Goal: Task Accomplishment & Management: Manage account settings

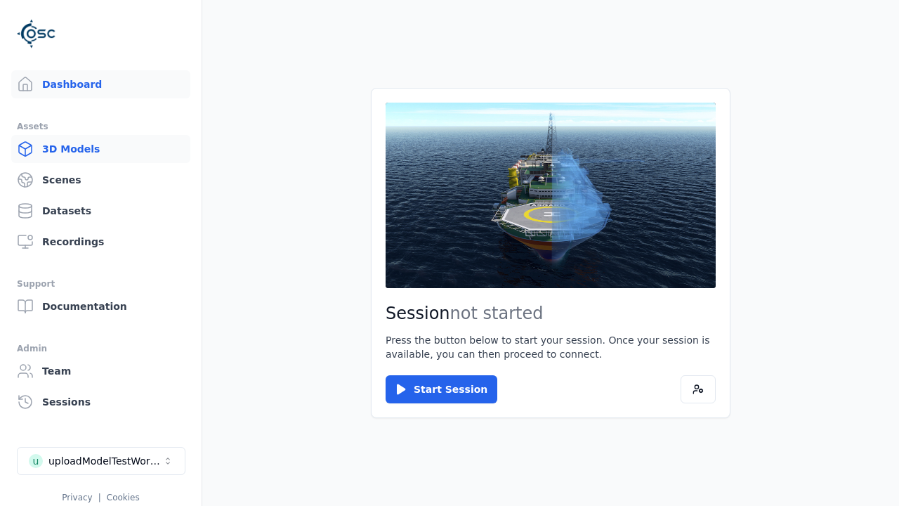
click at [100, 149] on link "3D Models" at bounding box center [100, 149] width 179 height 28
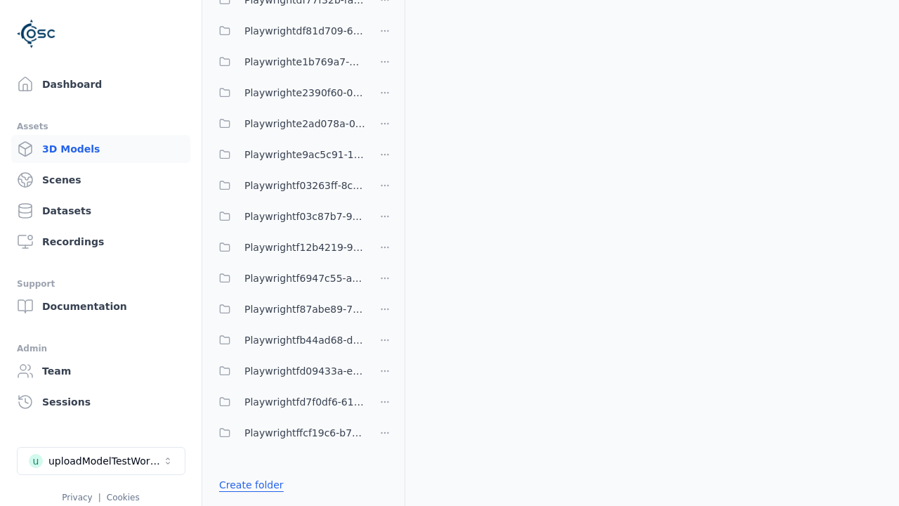
click at [252, 485] on link "Create folder" at bounding box center [251, 485] width 65 height 14
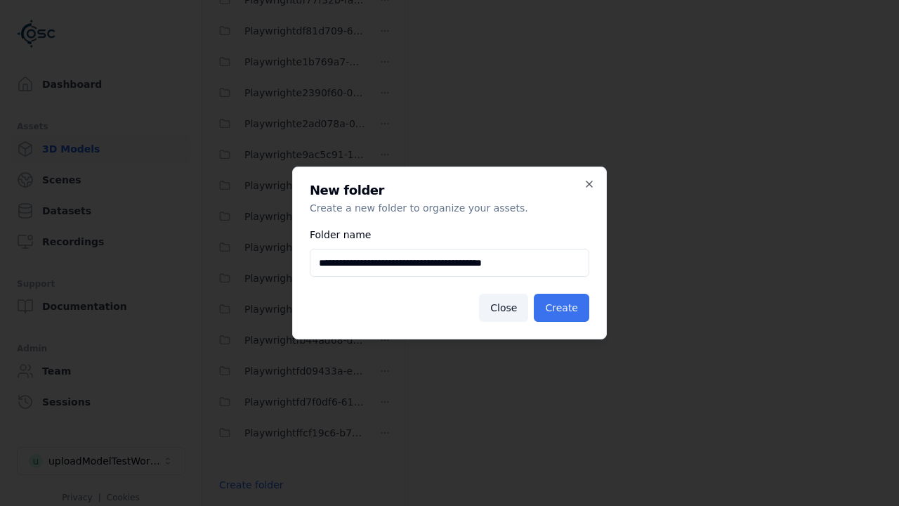
type input "**********"
click at [561, 308] on button "Create" at bounding box center [562, 308] width 56 height 28
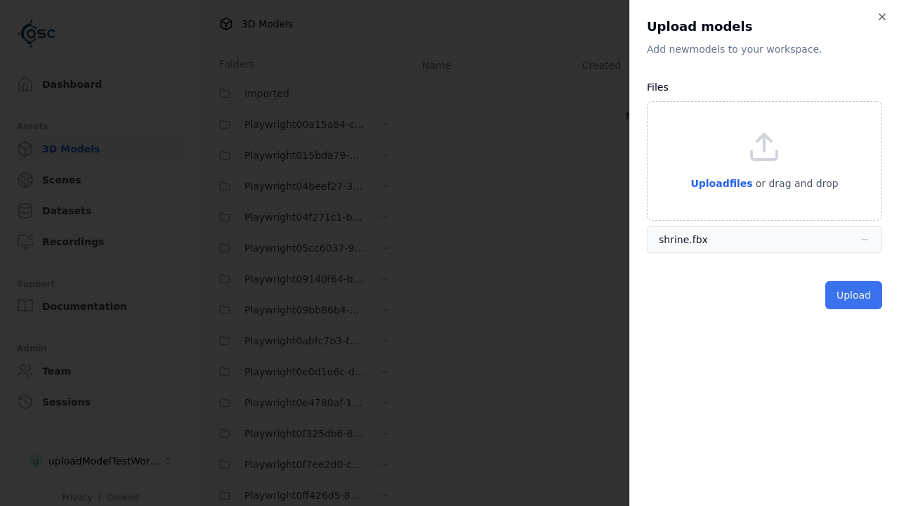
click at [854, 295] on button "Upload" at bounding box center [854, 295] width 57 height 28
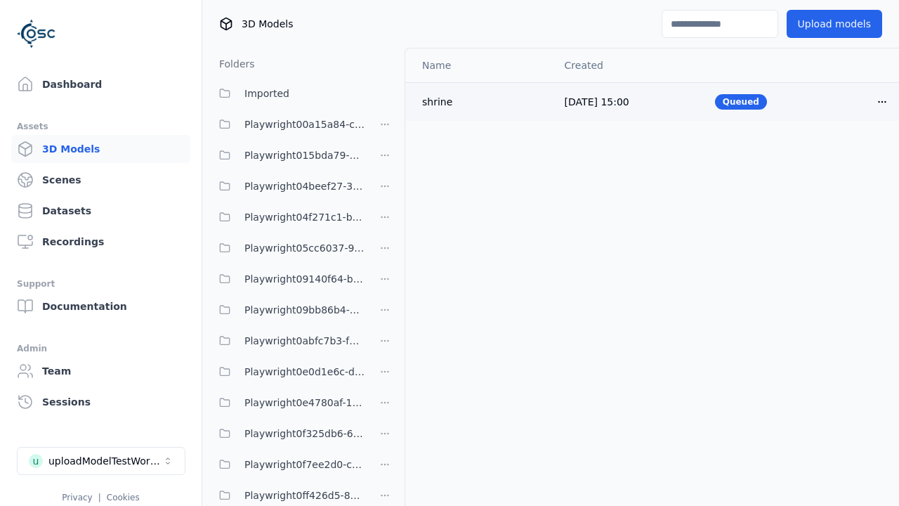
click at [882, 101] on html "Support Dashboard Assets 3D Models Scenes Datasets Recordings Support Documenta…" at bounding box center [449, 253] width 899 height 506
click at [852, 155] on div "Delete" at bounding box center [851, 156] width 83 height 22
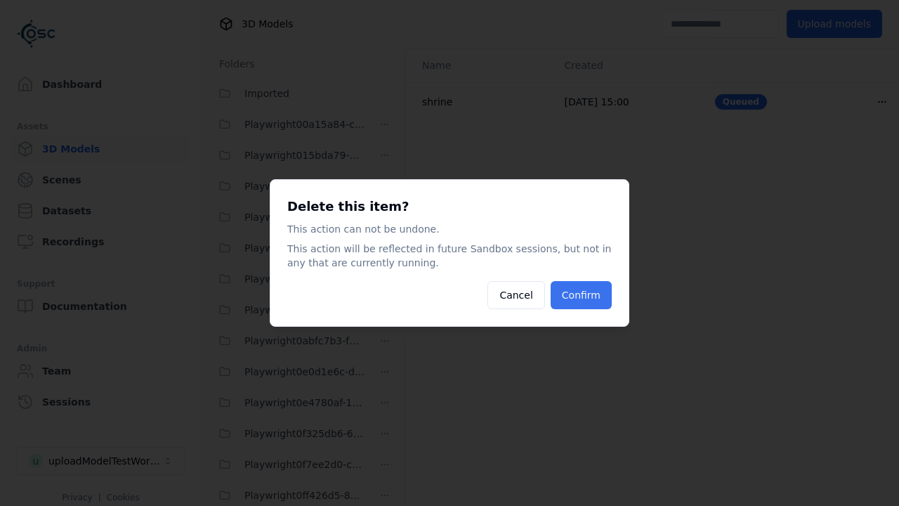
click at [580, 295] on button "Confirm" at bounding box center [581, 295] width 61 height 28
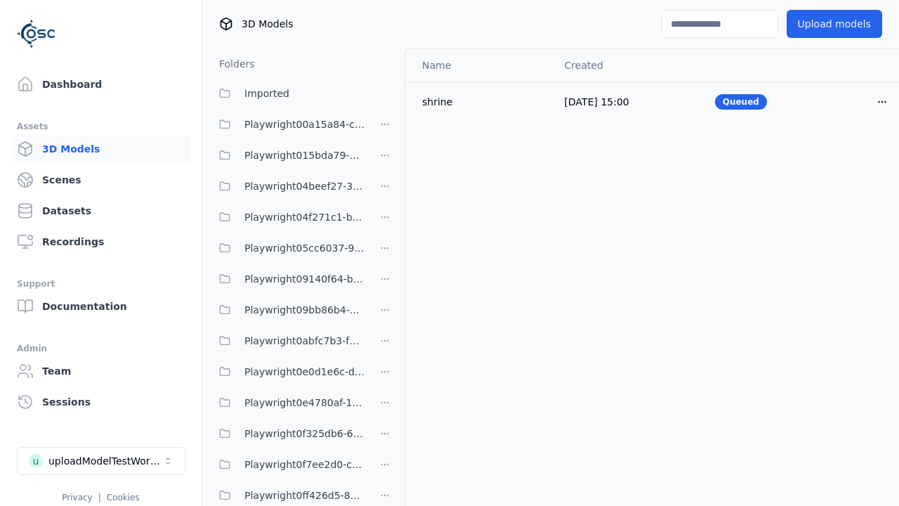
click at [385, 253] on html "Support Dashboard Assets 3D Models Scenes Datasets Recordings Support Documenta…" at bounding box center [449, 253] width 899 height 506
